Goal: Obtain resource: Download file/media

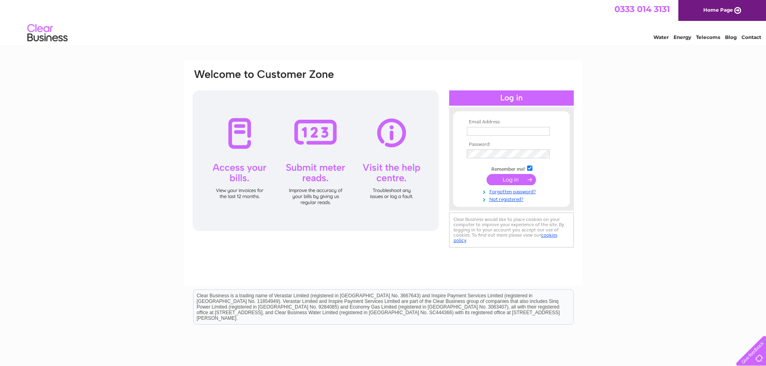
type input "jen@zen-lifestyle.com"
click at [505, 181] on input "submit" at bounding box center [510, 179] width 49 height 11
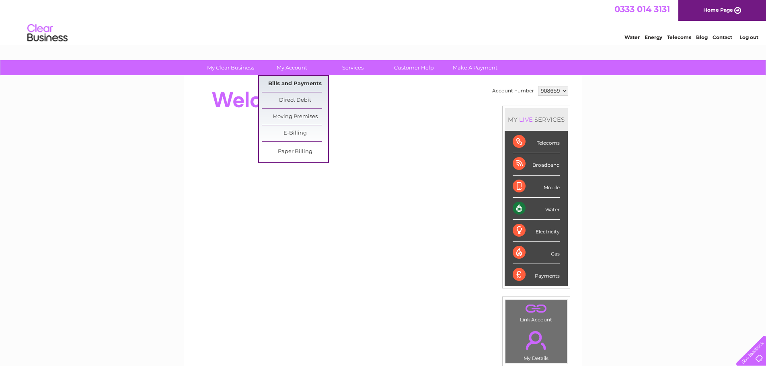
click at [287, 82] on link "Bills and Payments" at bounding box center [295, 84] width 66 height 16
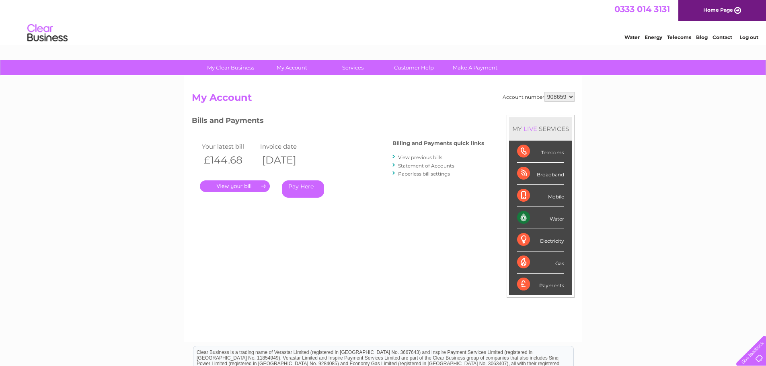
click at [241, 188] on link "." at bounding box center [235, 186] width 70 height 12
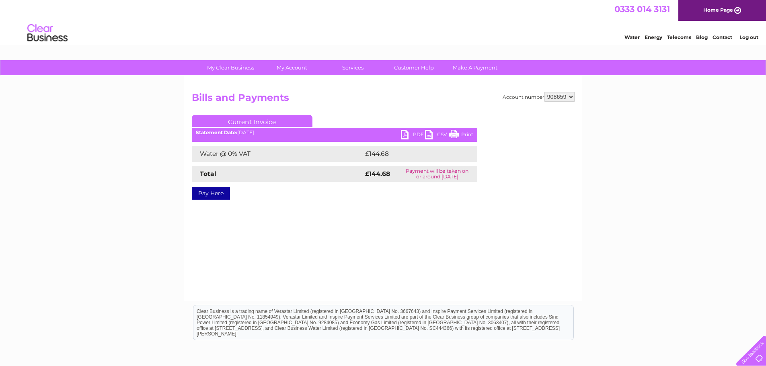
click at [404, 131] on link "PDF" at bounding box center [413, 136] width 24 height 12
